Goal: Information Seeking & Learning: Check status

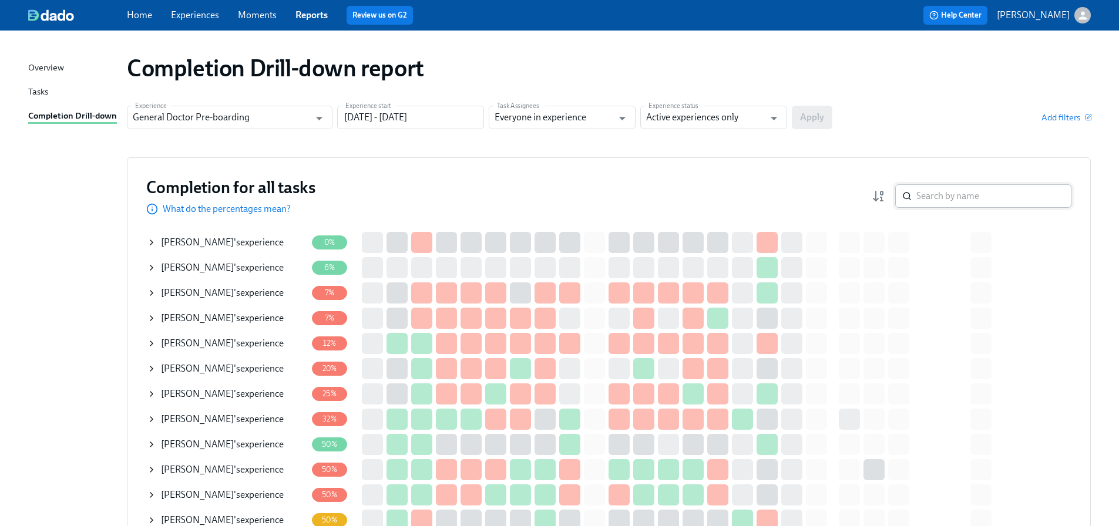
click at [990, 190] on input "search" at bounding box center [993, 195] width 155 height 23
type input "dana bowers"
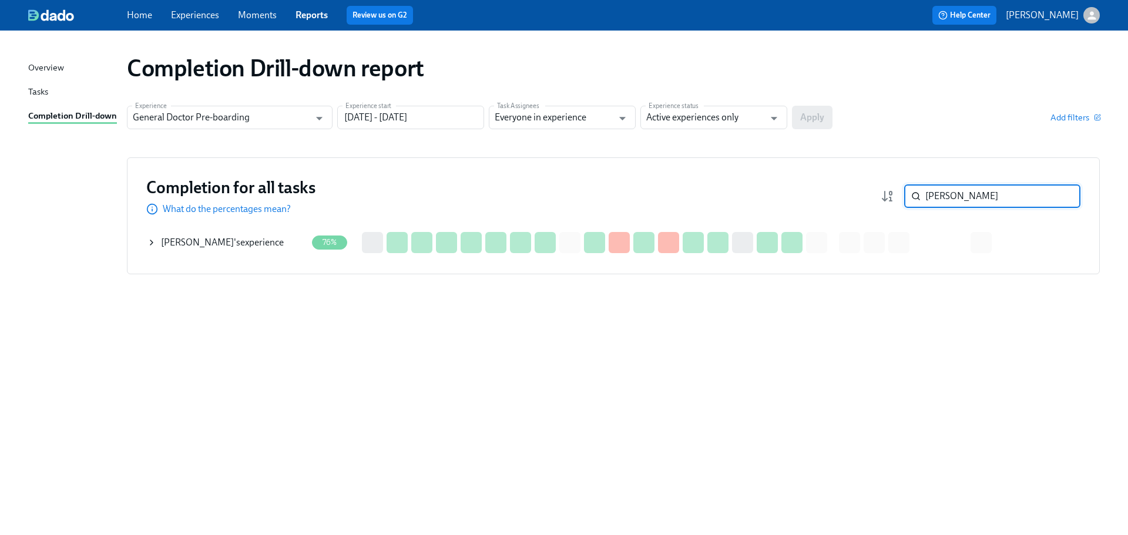
click at [238, 239] on div "Dana Bowers 's experience" at bounding box center [222, 242] width 123 height 13
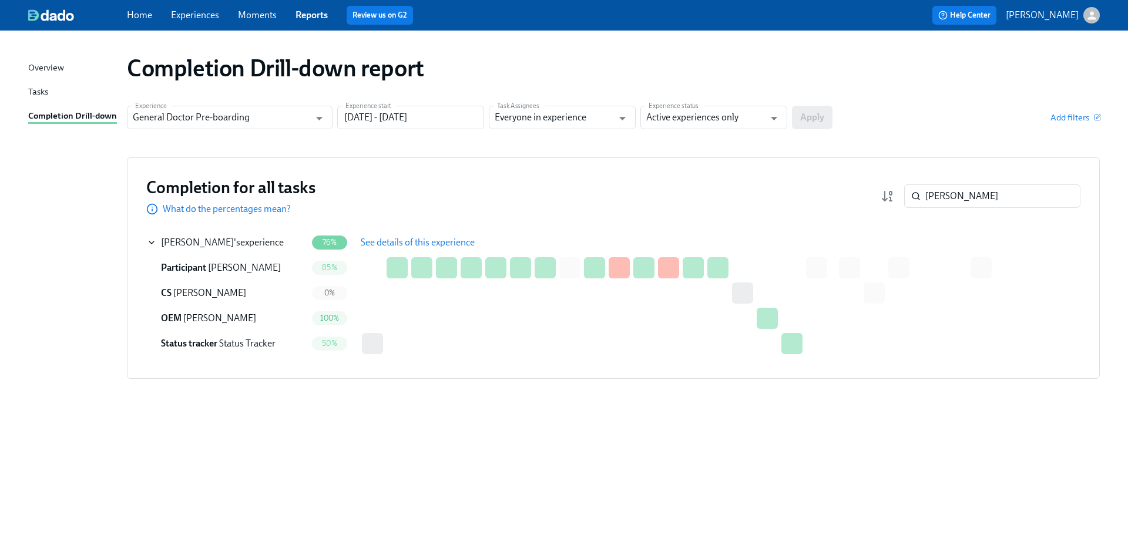
click at [428, 241] on span "See details of this experience" at bounding box center [418, 243] width 114 height 12
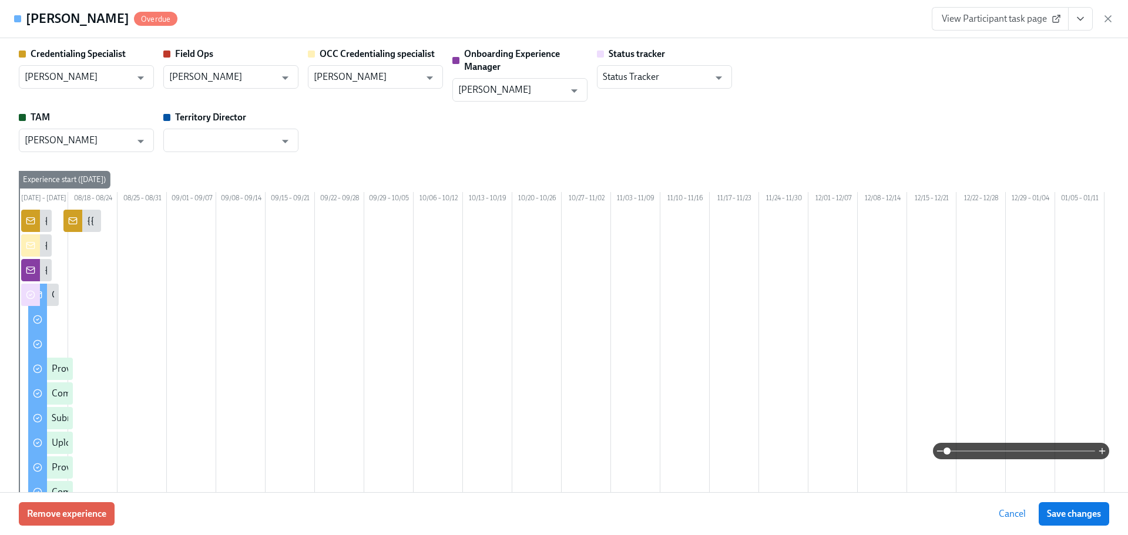
type input "Brieann Furco"
type input "Amanda Schumann"
type input "Shavona Mayers Dixon"
type input "Rachel Wicklander"
type input "Status Tracker"
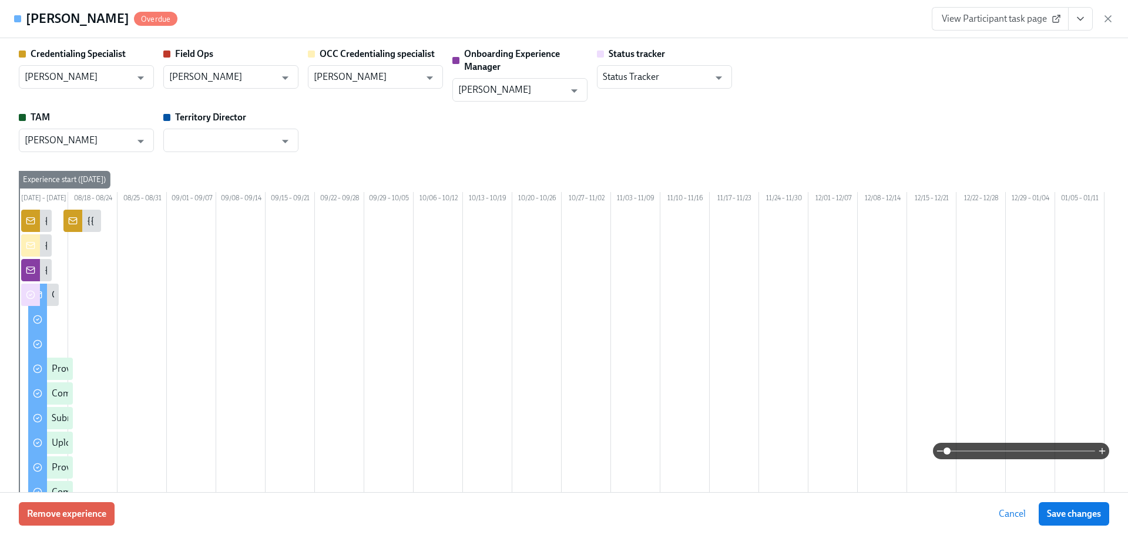
type input "Sedale Mullen"
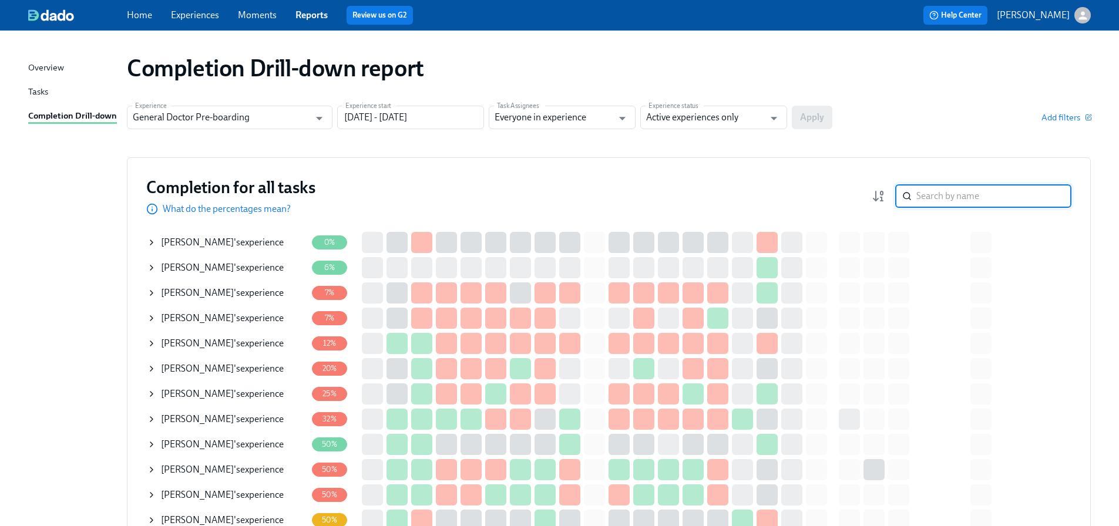
click at [951, 198] on input "search" at bounding box center [993, 195] width 155 height 23
type input "sharma"
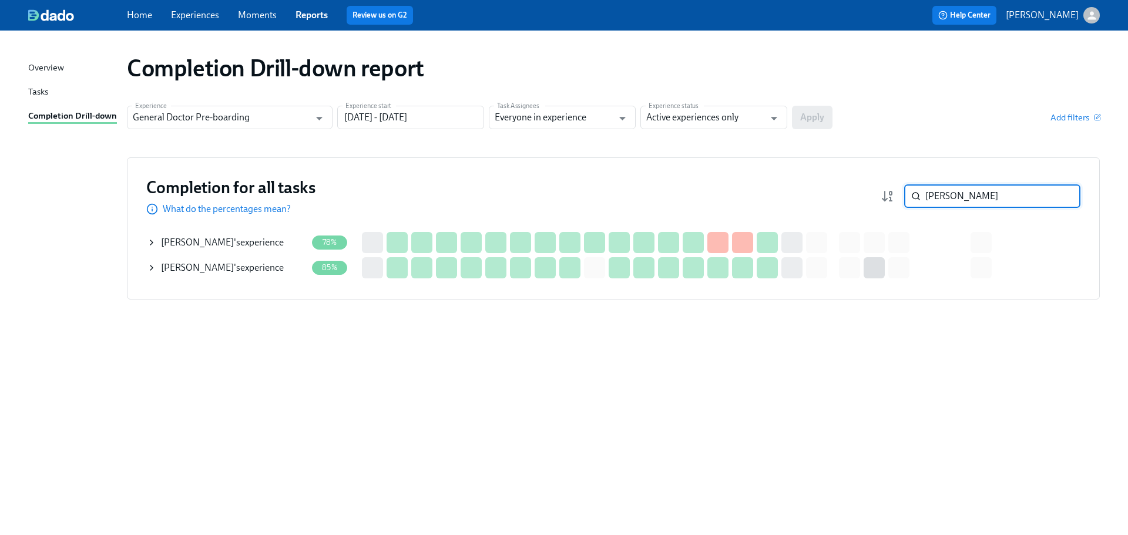
click at [190, 240] on span "Steven Sharma" at bounding box center [197, 242] width 73 height 11
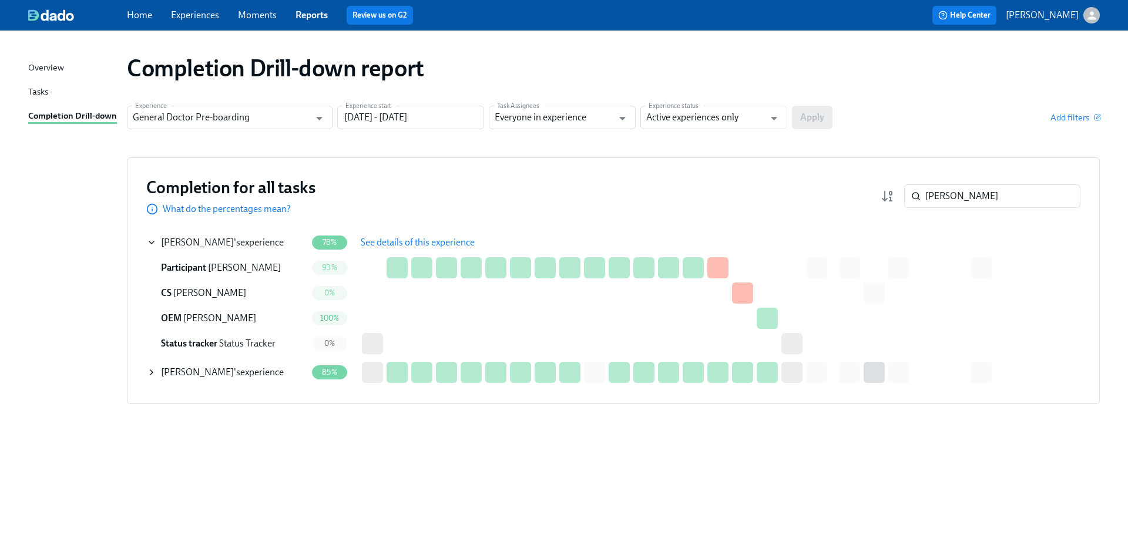
click at [435, 240] on span "See details of this experience" at bounding box center [418, 243] width 114 height 12
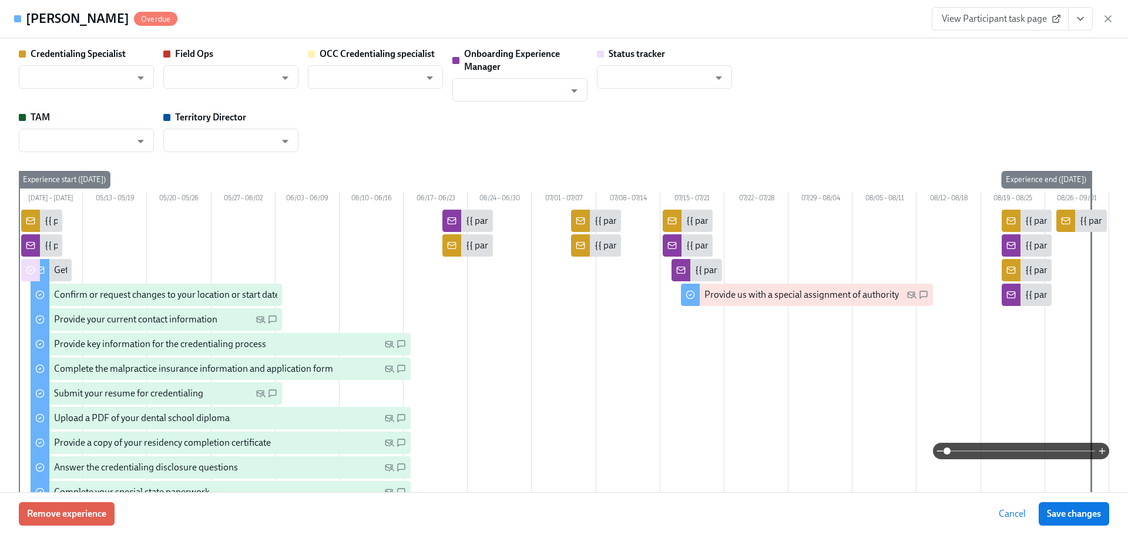
type input "Brieann Furco"
type input "Amanda Schumann"
type input "Rachel Wicklander"
type input "Status Tracker"
type input "Nathan ODonnell"
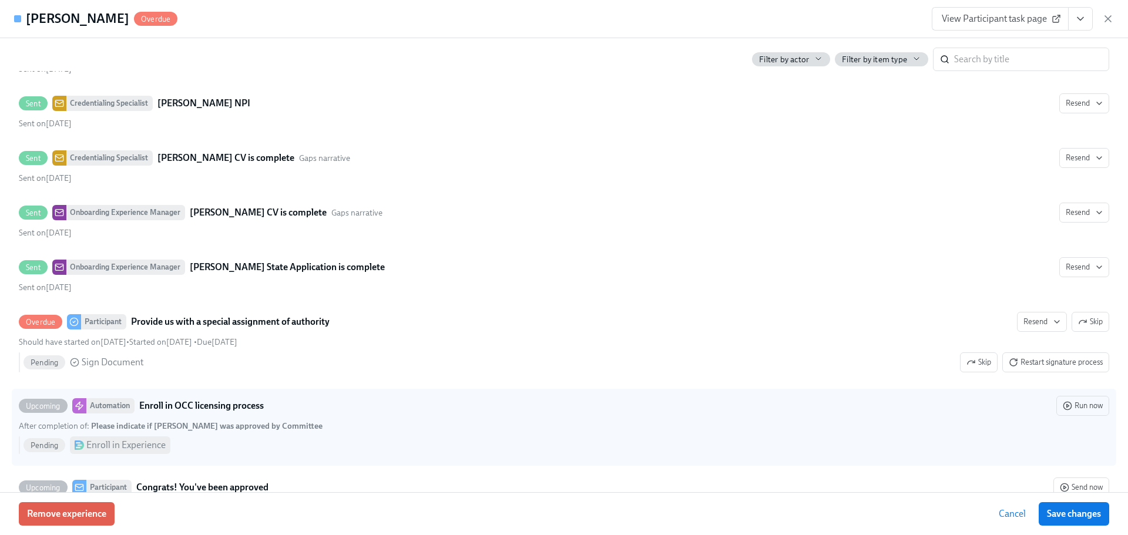
scroll to position [3231, 0]
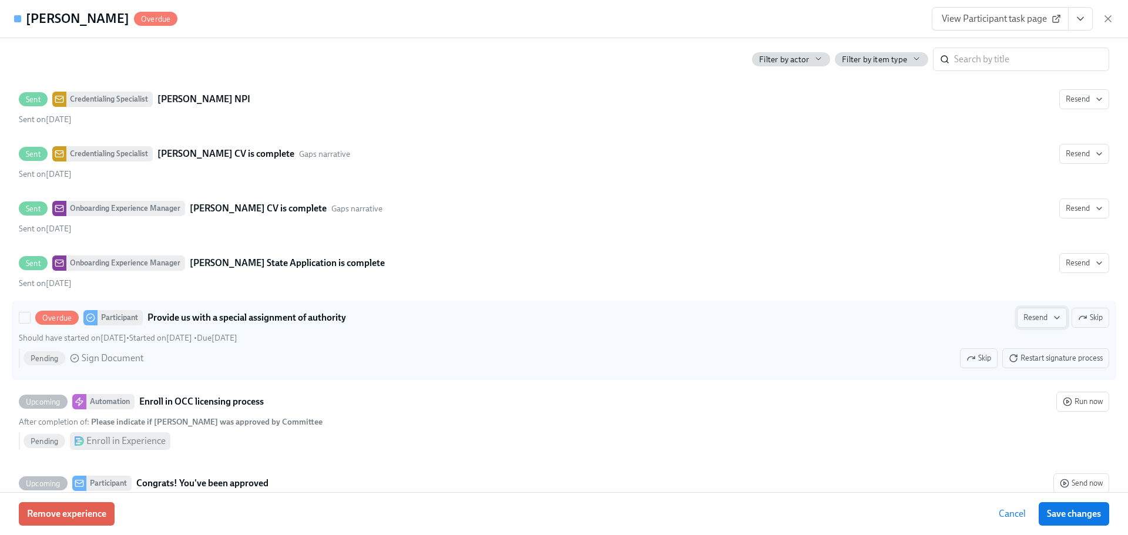
click at [1033, 318] on span "Resend" at bounding box center [1041, 318] width 37 height 12
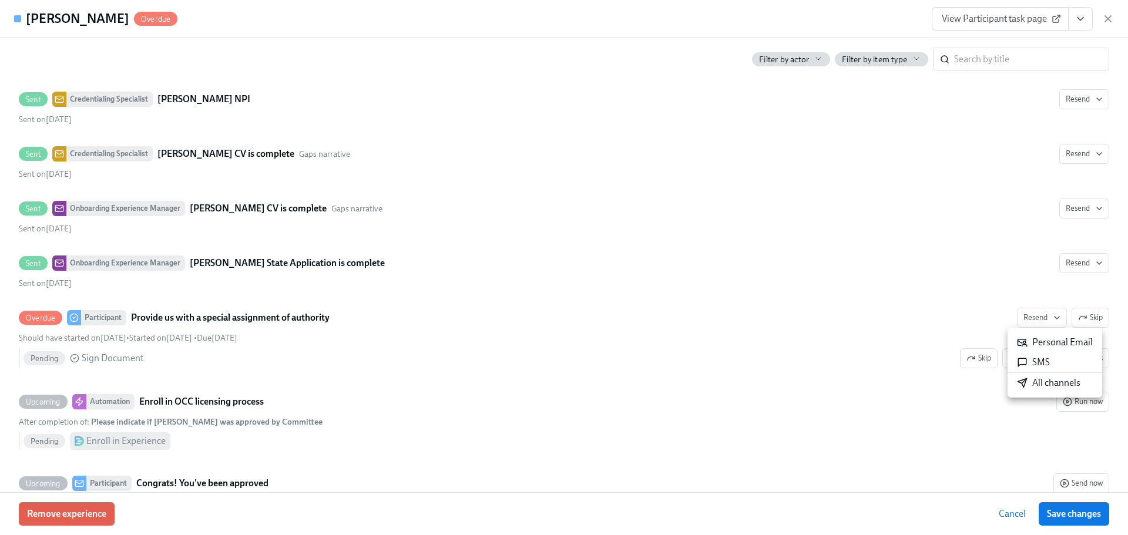
click at [1044, 385] on div "All channels" at bounding box center [1048, 383] width 63 height 13
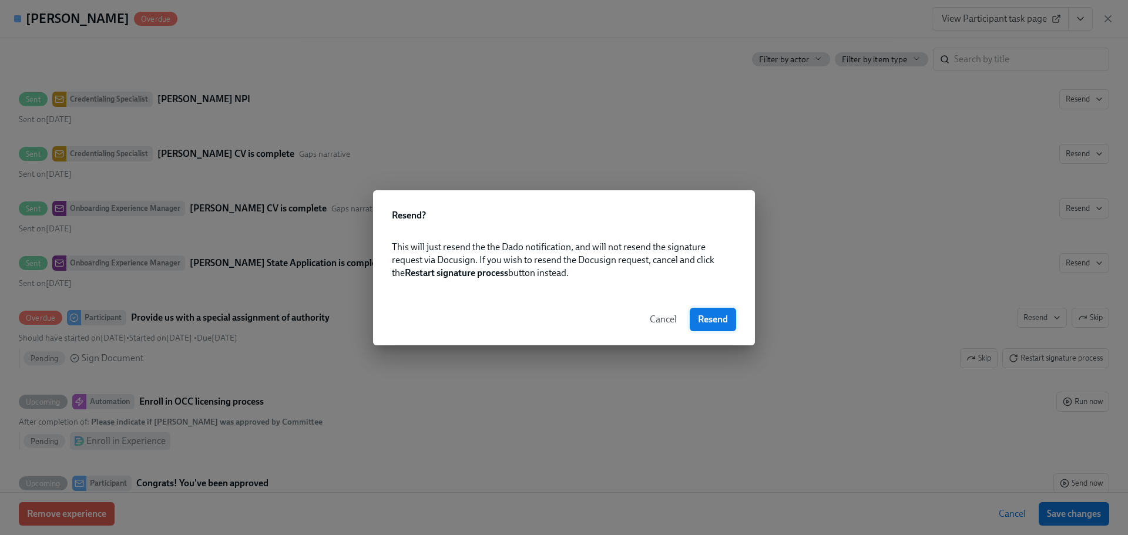
click at [710, 314] on span "Resend" at bounding box center [713, 320] width 30 height 12
